Goal: Information Seeking & Learning: Learn about a topic

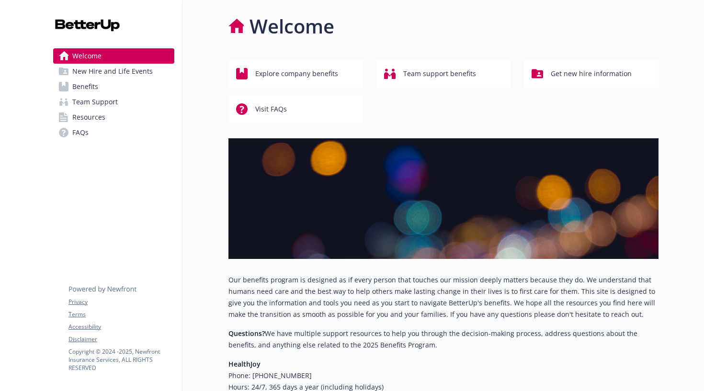
click at [341, 82] on div "Explore company benefits" at bounding box center [297, 74] width 122 height 18
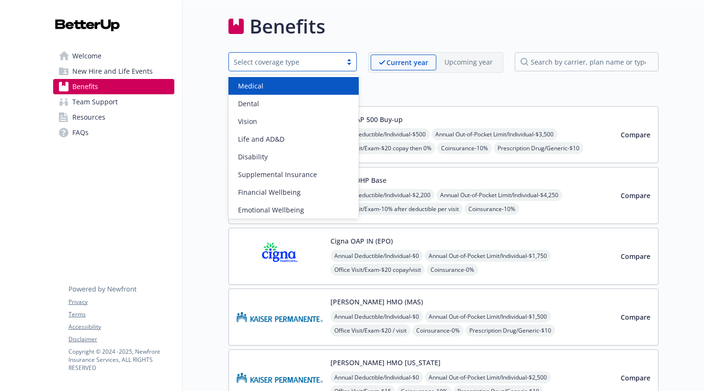
click at [310, 69] on div "Select coverage type" at bounding box center [293, 61] width 128 height 19
click at [312, 61] on div "Select coverage type" at bounding box center [285, 62] width 103 height 10
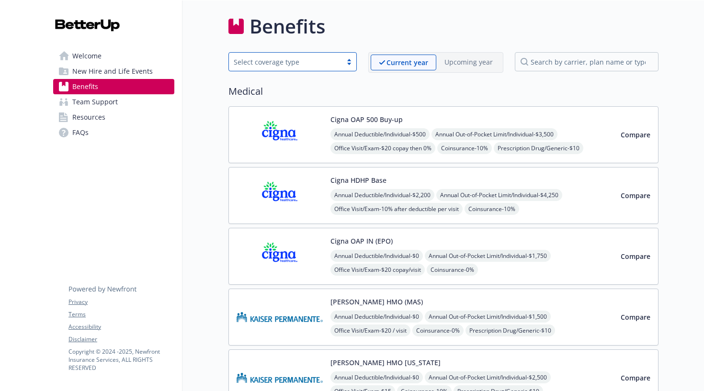
click at [312, 61] on div "Select coverage type" at bounding box center [285, 62] width 103 height 10
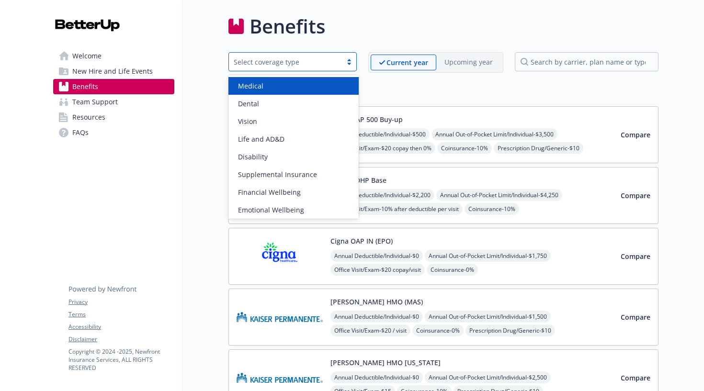
click at [312, 61] on div "Select coverage type" at bounding box center [285, 62] width 103 height 10
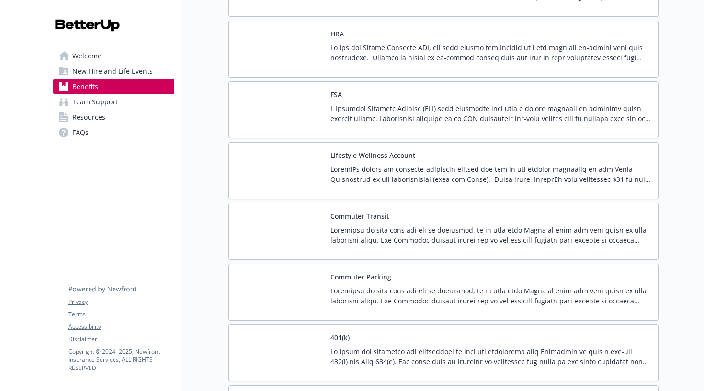
scroll to position [1425, 0]
